Goal: Information Seeking & Learning: Learn about a topic

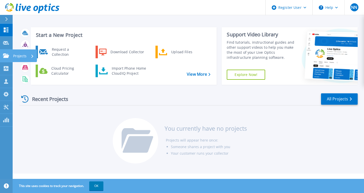
click at [22, 56] on p "Projects" at bounding box center [19, 55] width 13 height 13
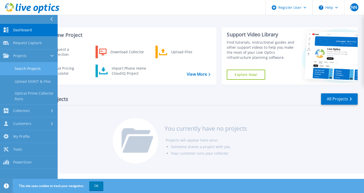
click at [24, 73] on link "Search Projects" at bounding box center [29, 68] width 58 height 13
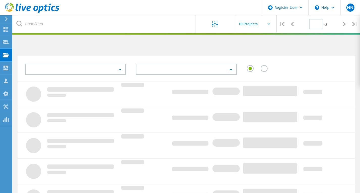
type input "1"
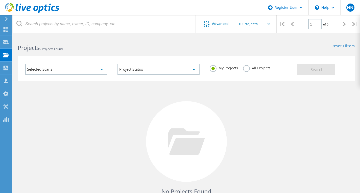
click at [101, 71] on div "Selected Scans" at bounding box center [66, 69] width 82 height 11
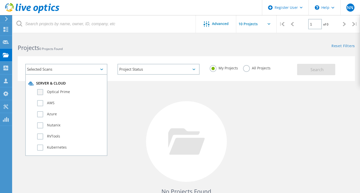
click at [58, 92] on label "Optical Prime" at bounding box center [70, 92] width 67 height 6
click at [0, 0] on input "Optical Prime" at bounding box center [0, 0] width 0 height 0
click at [311, 71] on span "Search" at bounding box center [316, 70] width 13 height 6
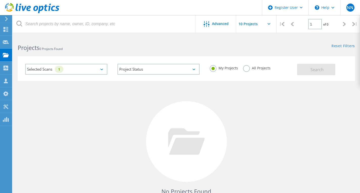
click at [245, 70] on label "All Projects" at bounding box center [257, 67] width 28 height 5
click at [0, 0] on input "All Projects" at bounding box center [0, 0] width 0 height 0
click at [305, 72] on button "Search" at bounding box center [316, 69] width 38 height 11
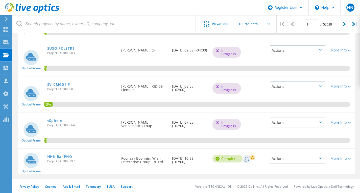
scroll to position [219, 0]
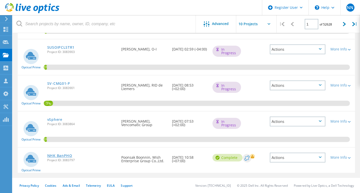
click at [64, 157] on link "NHK BanPHO" at bounding box center [59, 156] width 25 height 4
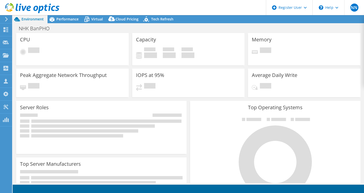
select select "USD"
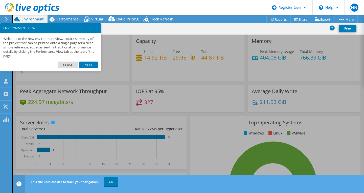
click at [92, 65] on link "Next" at bounding box center [88, 65] width 18 height 7
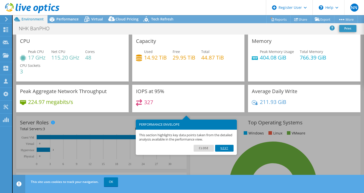
click at [225, 149] on link "Next" at bounding box center [224, 148] width 18 height 7
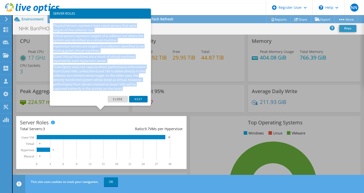
drag, startPoint x: 53, startPoint y: 25, endPoint x: 81, endPoint y: 92, distance: 72.7
click at [81, 96] on div "Physical Servers represent bare metal servers that were targets of the collecto…" at bounding box center [100, 57] width 101 height 77
copy div "Physical Servers represent bare metal servers that were targets of the collecto…"
click at [104, 77] on p "*Live Optics does not capture direct performance information from Guest VMs, un…" at bounding box center [100, 78] width 94 height 26
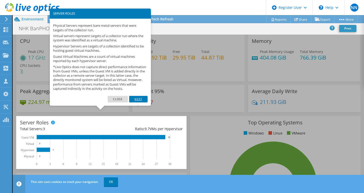
click at [134, 103] on link "Next" at bounding box center [138, 99] width 18 height 7
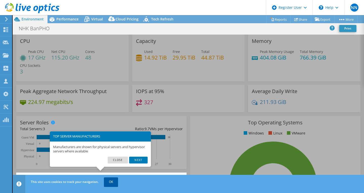
click at [110, 183] on link "OK" at bounding box center [111, 182] width 14 height 9
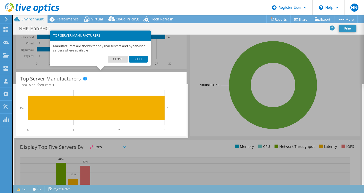
scroll to position [101, 0]
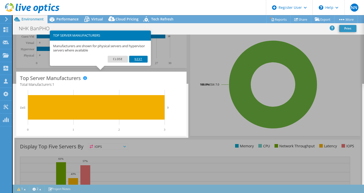
click at [141, 60] on link "Next" at bounding box center [138, 59] width 18 height 7
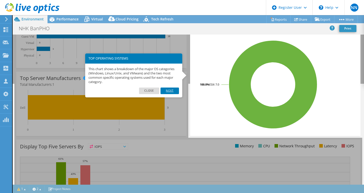
click at [169, 91] on link "Next" at bounding box center [169, 91] width 18 height 7
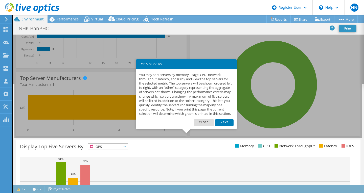
scroll to position [158, 0]
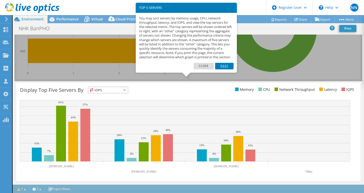
click at [223, 69] on link "Next" at bounding box center [224, 66] width 18 height 7
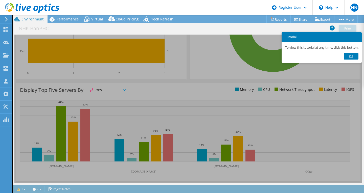
click at [352, 58] on link "Ok" at bounding box center [350, 56] width 15 height 7
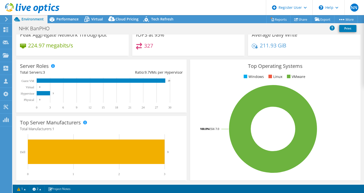
scroll to position [0, 0]
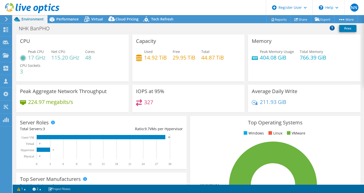
click at [330, 29] on icon at bounding box center [331, 27] width 5 height 5
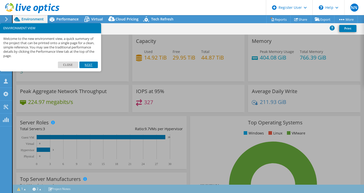
click at [92, 64] on link "Next" at bounding box center [88, 65] width 18 height 7
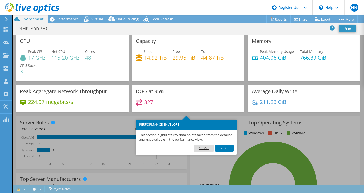
click at [203, 149] on link "Close" at bounding box center [203, 148] width 20 height 7
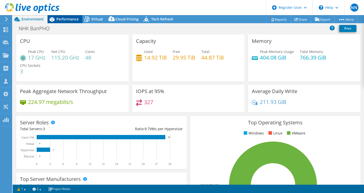
click at [72, 18] on span "Performance" at bounding box center [67, 19] width 22 height 5
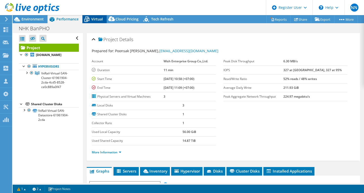
click at [96, 18] on span "Virtual" at bounding box center [97, 19] width 12 height 5
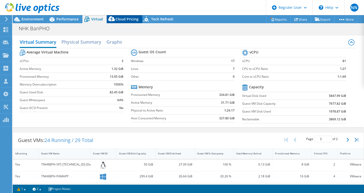
click at [123, 17] on span "Cloud Pricing" at bounding box center [126, 19] width 23 height 5
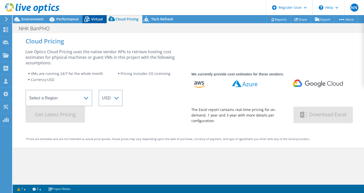
click at [95, 20] on span "Virtual" at bounding box center [97, 19] width 12 height 5
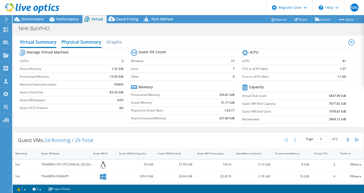
click at [73, 39] on h2 "Physical Summary" at bounding box center [81, 42] width 40 height 11
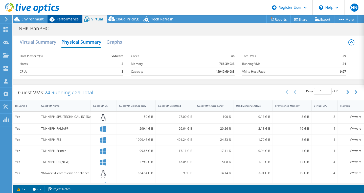
click at [66, 18] on span "Performance" at bounding box center [67, 19] width 22 height 5
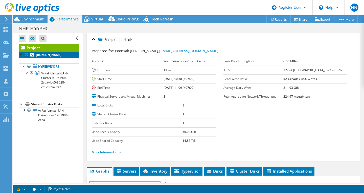
click at [48, 57] on link "[DOMAIN_NAME]" at bounding box center [49, 55] width 60 height 7
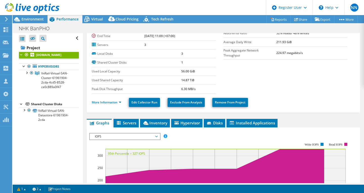
scroll to position [51, 0]
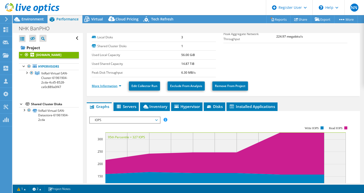
click at [121, 85] on link "More Information" at bounding box center [107, 86] width 30 height 4
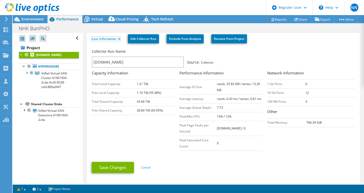
scroll to position [101, 0]
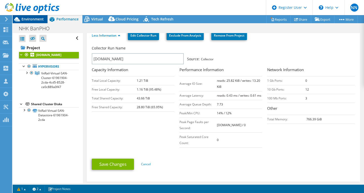
click at [28, 19] on span "Environment" at bounding box center [32, 19] width 22 height 5
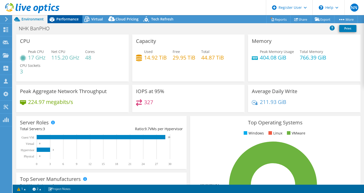
click at [70, 19] on span "Performance" at bounding box center [67, 19] width 22 height 5
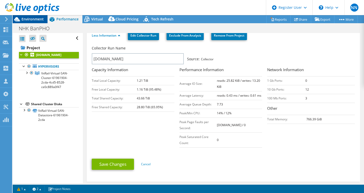
click at [35, 19] on span "Environment" at bounding box center [32, 19] width 22 height 5
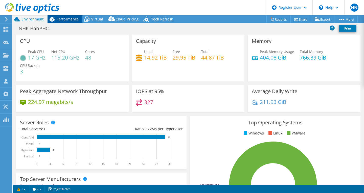
click at [64, 21] on span "Performance" at bounding box center [67, 19] width 22 height 5
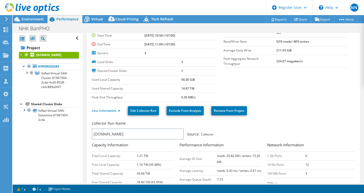
scroll to position [25, 0]
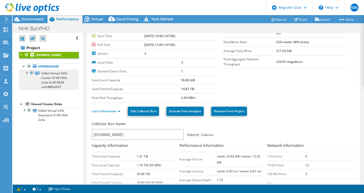
click at [49, 86] on span "VxRail-Virtual-SAN-Cluster-61961904-2cda-4cd5-8528-ce0c889a0f47" at bounding box center [54, 80] width 27 height 18
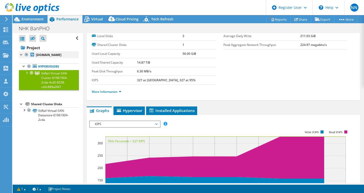
click at [21, 54] on div at bounding box center [21, 54] width 5 height 5
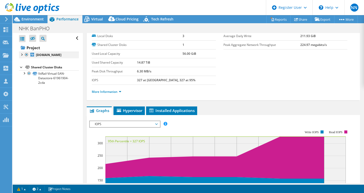
click at [21, 54] on div at bounding box center [21, 54] width 5 height 5
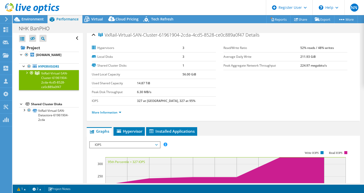
scroll to position [0, 0]
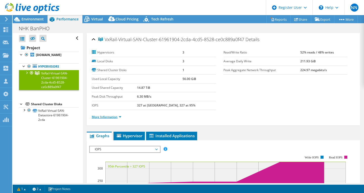
click at [120, 116] on link "More Information" at bounding box center [107, 117] width 30 height 4
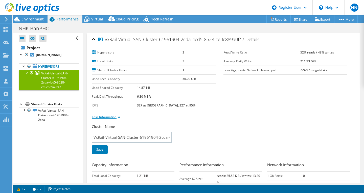
click at [117, 117] on link "Less Information" at bounding box center [106, 117] width 29 height 4
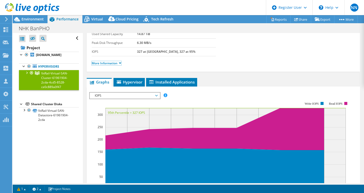
scroll to position [76, 0]
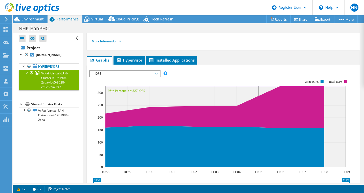
click at [157, 73] on icon at bounding box center [156, 74] width 3 height 2
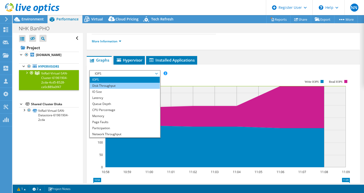
click at [148, 86] on li "Disk Throughput" at bounding box center [125, 86] width 70 height 6
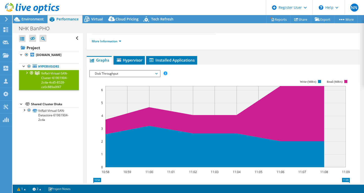
click at [157, 73] on span "Disk Throughput" at bounding box center [124, 74] width 65 height 6
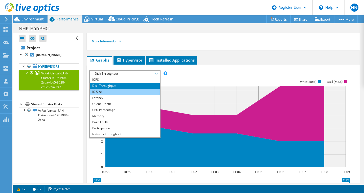
click at [148, 93] on li "IO Size" at bounding box center [125, 92] width 70 height 6
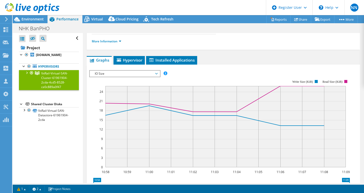
click at [156, 74] on span "IO Size" at bounding box center [124, 74] width 65 height 6
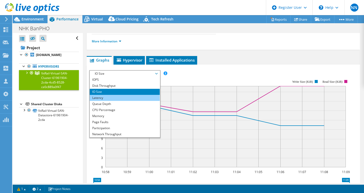
click at [145, 98] on li "Latency" at bounding box center [125, 98] width 70 height 6
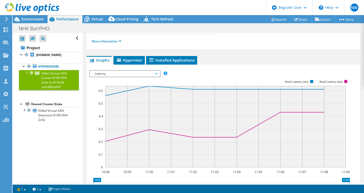
click at [156, 72] on span "Latency" at bounding box center [124, 74] width 65 height 6
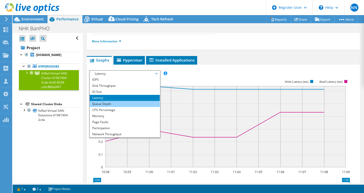
click at [141, 102] on li "Queue Depth" at bounding box center [125, 104] width 70 height 6
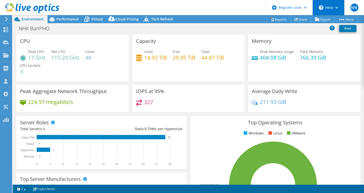
click at [335, 7] on icon at bounding box center [336, 8] width 3 height 2
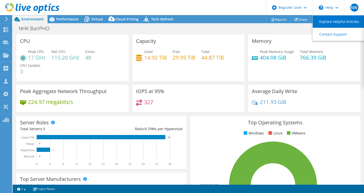
click at [333, 24] on link "Explore Helpful Articles" at bounding box center [340, 21] width 56 height 12
click at [289, 35] on div "Memory Peak Memory Usage 404.08 GiB Total Memory 766.39 GiB" at bounding box center [304, 58] width 112 height 47
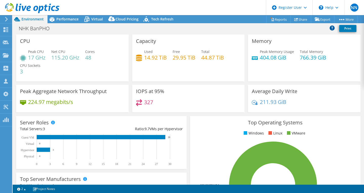
click at [333, 28] on icon at bounding box center [331, 27] width 5 height 5
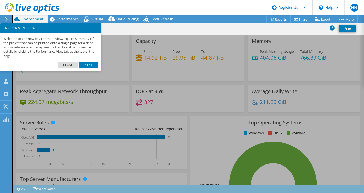
click at [69, 62] on link "Close" at bounding box center [68, 65] width 20 height 7
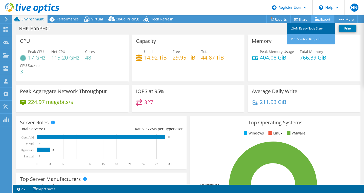
click at [303, 29] on link "vSAN ReadyNode Sizer" at bounding box center [311, 28] width 48 height 11
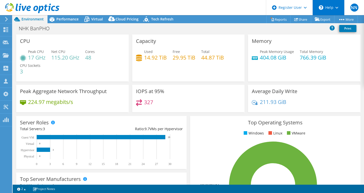
click at [335, 8] on icon at bounding box center [336, 8] width 3 height 2
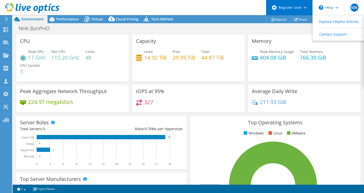
click at [306, 9] on div "Register User" at bounding box center [289, 7] width 46 height 15
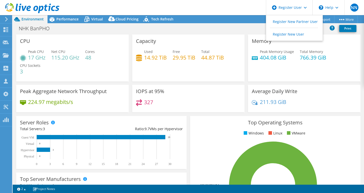
click at [235, 12] on header "NN Dell User Nageshwar Nagani Nageshwar.Nagani@dell.com Dell My Profile Log Out…" at bounding box center [182, 7] width 364 height 15
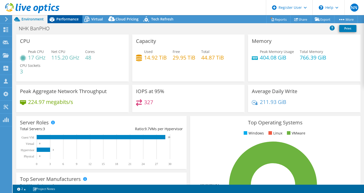
click at [71, 16] on div "Performance" at bounding box center [64, 19] width 35 height 8
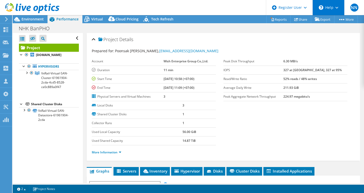
click at [338, 8] on div "\n Help" at bounding box center [328, 7] width 32 height 15
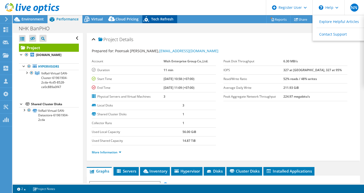
click at [164, 19] on span "Tech Refresh" at bounding box center [162, 19] width 22 height 5
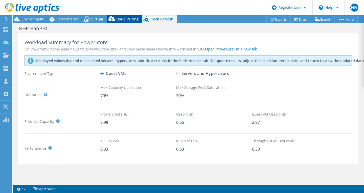
click at [125, 17] on span "Cloud Pricing" at bounding box center [126, 19] width 23 height 5
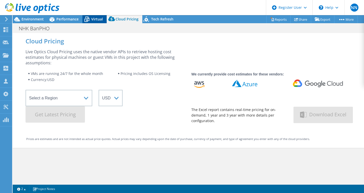
click at [97, 17] on span "Virtual" at bounding box center [97, 19] width 12 height 5
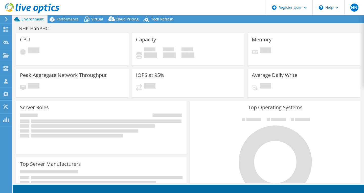
select select "USD"
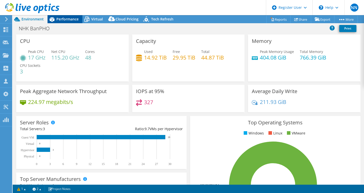
click at [69, 19] on span "Performance" at bounding box center [67, 19] width 22 height 5
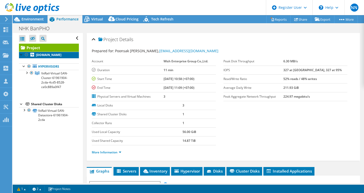
click at [35, 57] on link "[DOMAIN_NAME]" at bounding box center [49, 55] width 60 height 7
